Goal: Task Accomplishment & Management: Use online tool/utility

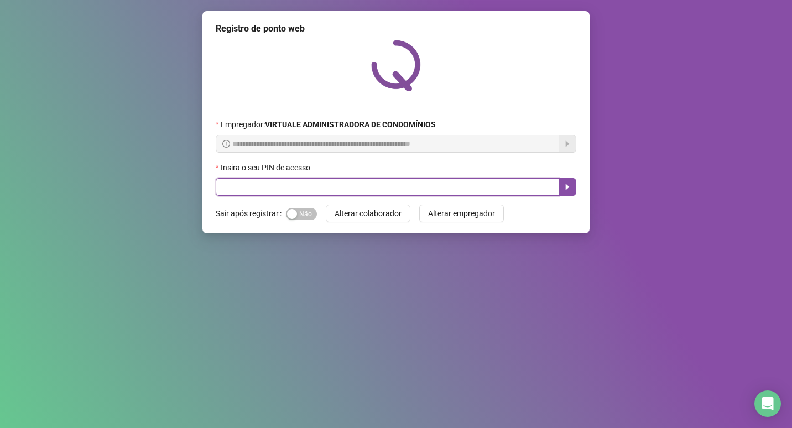
click at [217, 189] on input "text" at bounding box center [388, 187] width 344 height 18
type input "*****"
click at [565, 189] on icon "caret-right" at bounding box center [567, 187] width 9 height 9
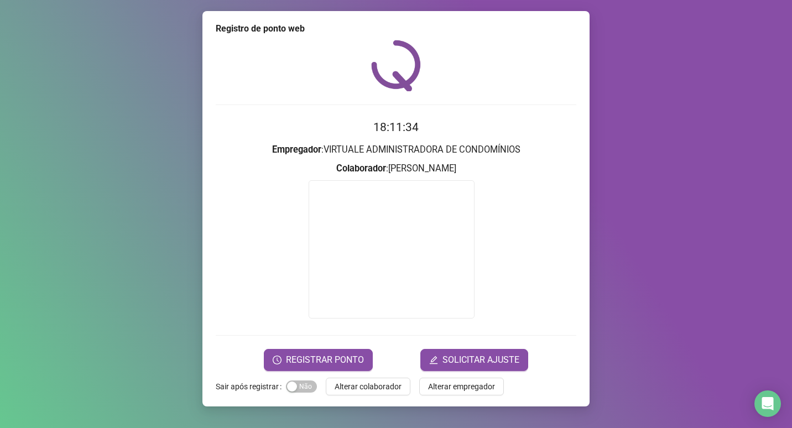
click at [350, 228] on video at bounding box center [392, 249] width 166 height 138
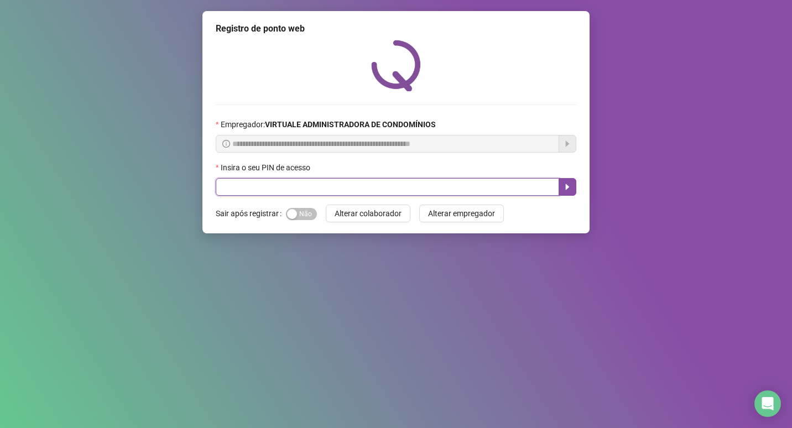
click at [219, 188] on input "text" at bounding box center [388, 187] width 344 height 18
type input "*****"
click at [561, 186] on button "button" at bounding box center [568, 187] width 18 height 18
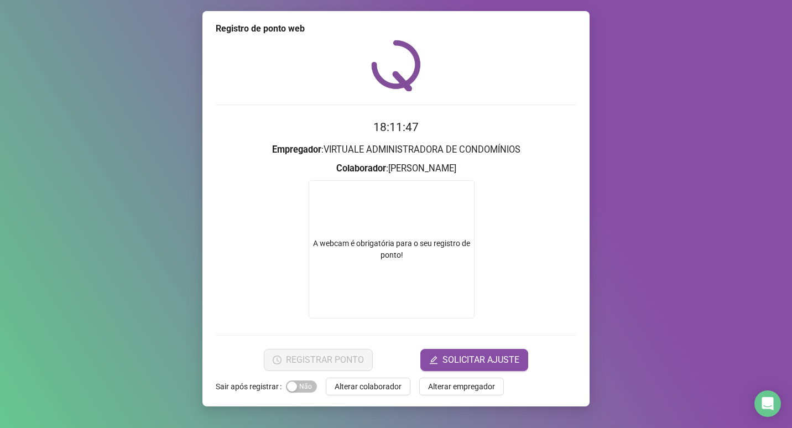
click at [422, 281] on video at bounding box center [392, 249] width 166 height 138
click at [636, 148] on div "Registro de ponto web 18:12:17 Empregador : VIRTUALE ADMINISTRADORA DE CONDOMÍN…" at bounding box center [396, 214] width 792 height 428
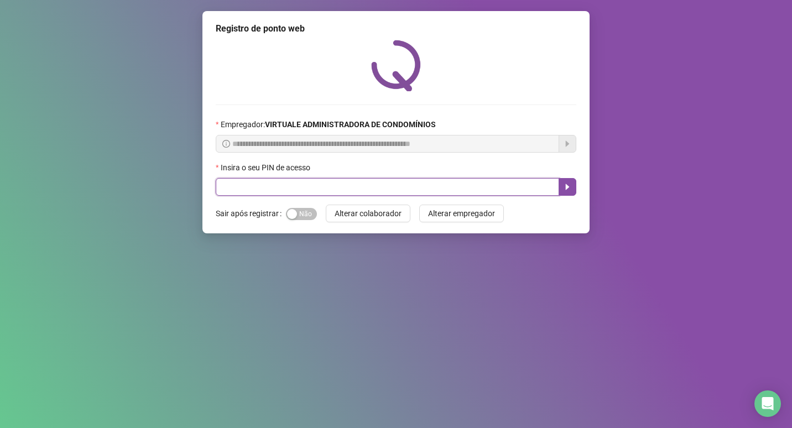
click at [217, 190] on input "text" at bounding box center [388, 187] width 344 height 18
type input "*****"
click at [566, 188] on icon "caret-right" at bounding box center [568, 187] width 4 height 6
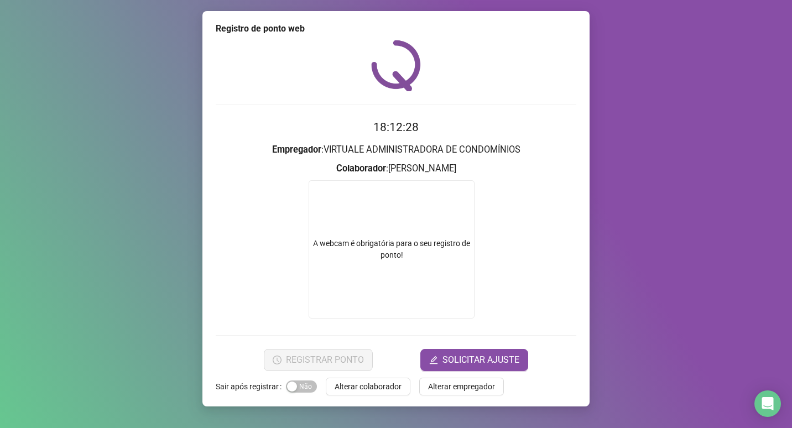
click at [407, 283] on video at bounding box center [392, 249] width 166 height 138
click at [439, 288] on video at bounding box center [392, 249] width 166 height 138
click at [440, 288] on video at bounding box center [392, 249] width 166 height 138
click at [542, 256] on form "A webcam é obrigatória para o seu registro de ponto!" at bounding box center [396, 251] width 361 height 142
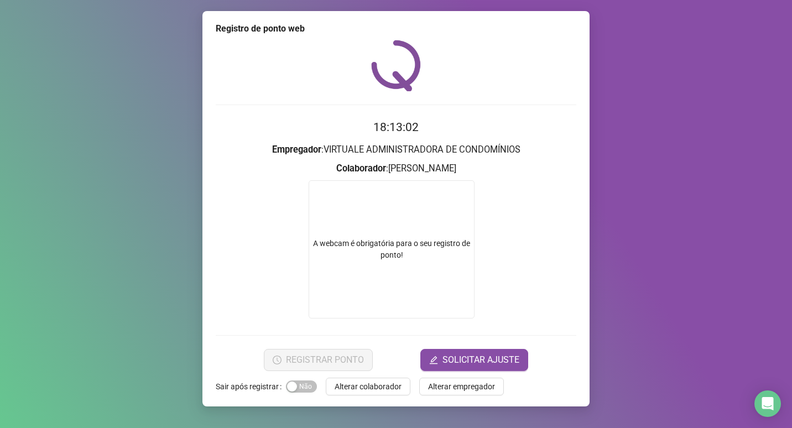
click at [392, 262] on video at bounding box center [392, 249] width 166 height 138
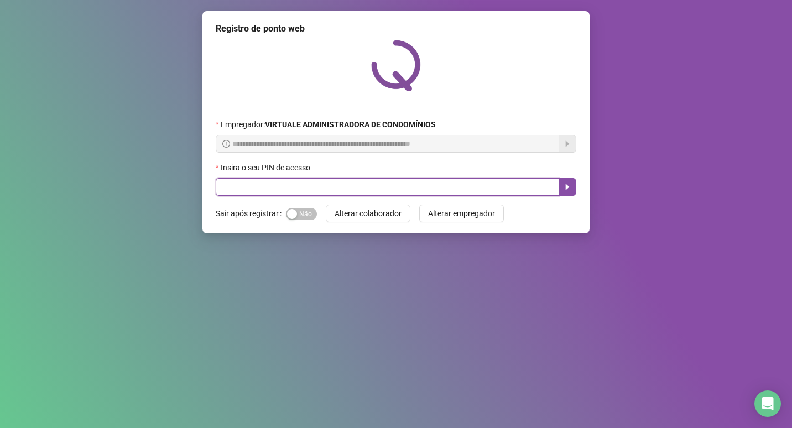
click at [216, 189] on input "text" at bounding box center [388, 187] width 344 height 18
type input "*****"
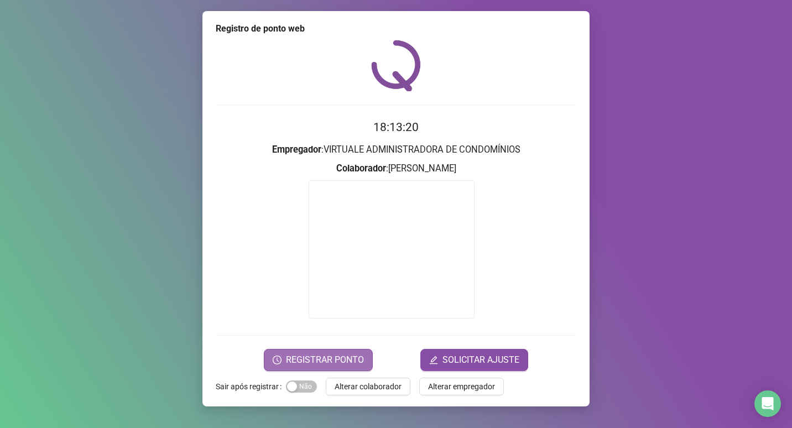
click at [309, 366] on span "REGISTRAR PONTO" at bounding box center [325, 360] width 78 height 13
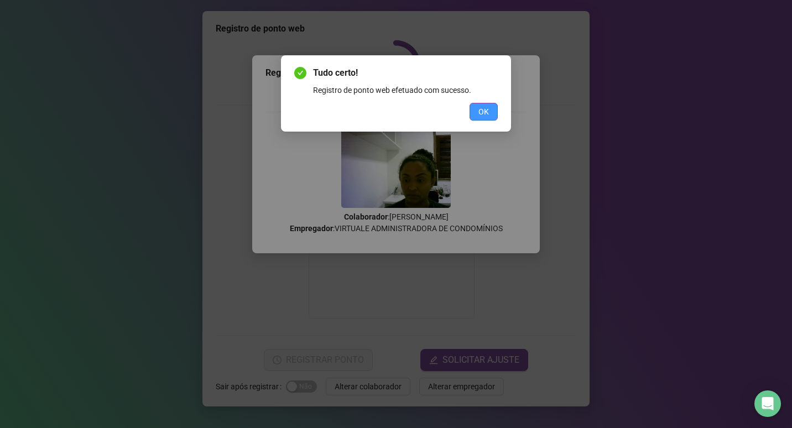
click at [480, 111] on span "OK" at bounding box center [484, 112] width 11 height 12
